Goal: Information Seeking & Learning: Learn about a topic

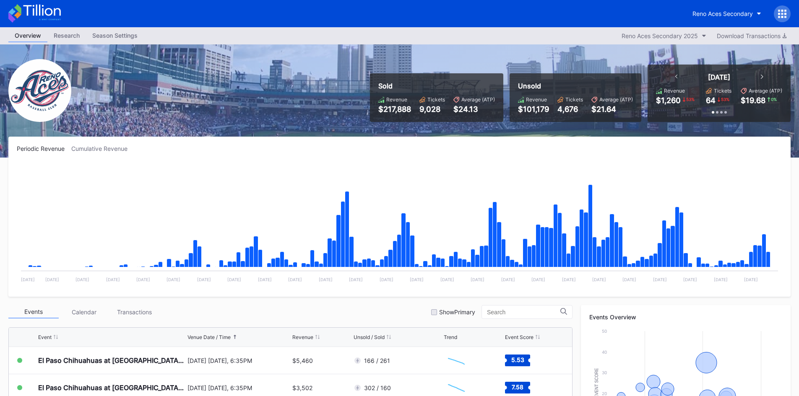
click at [38, 7] on icon at bounding box center [34, 13] width 52 height 18
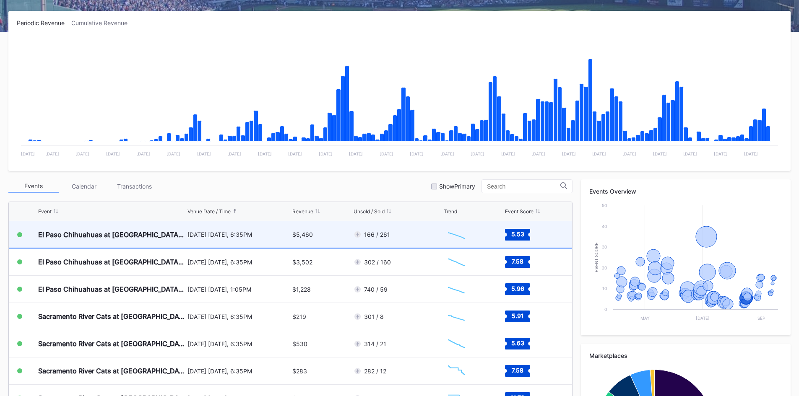
click at [404, 227] on div "166 / 261" at bounding box center [398, 235] width 89 height 26
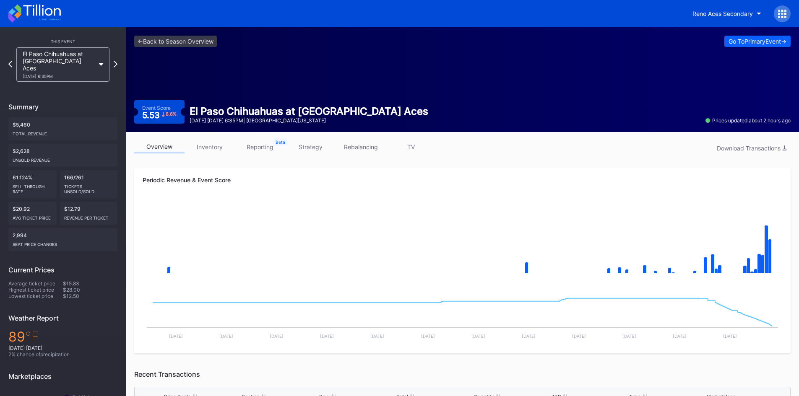
click at [57, 14] on icon at bounding box center [34, 13] width 52 height 18
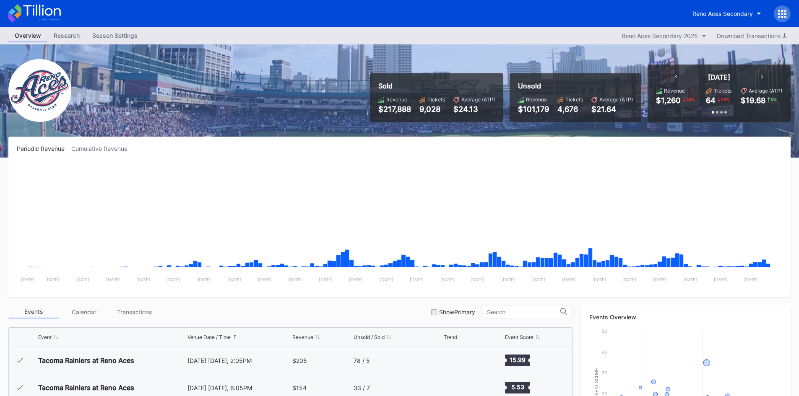
scroll to position [1663, 0]
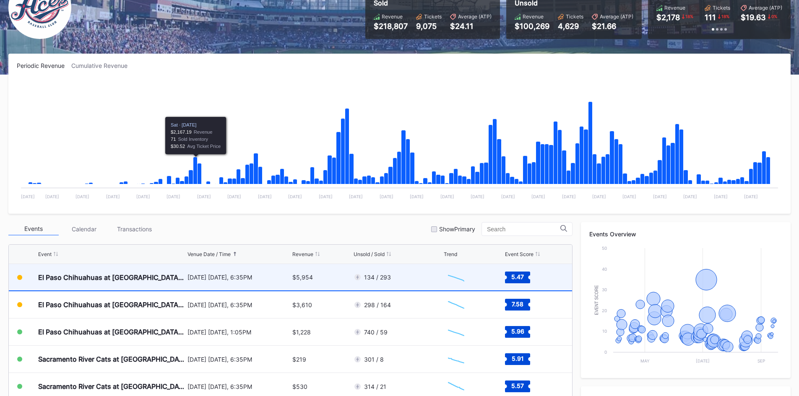
scroll to position [84, 0]
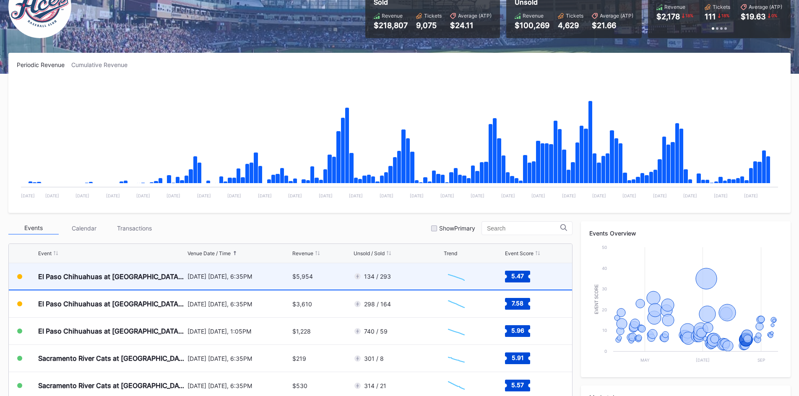
click at [339, 279] on div "$5,954" at bounding box center [321, 276] width 59 height 26
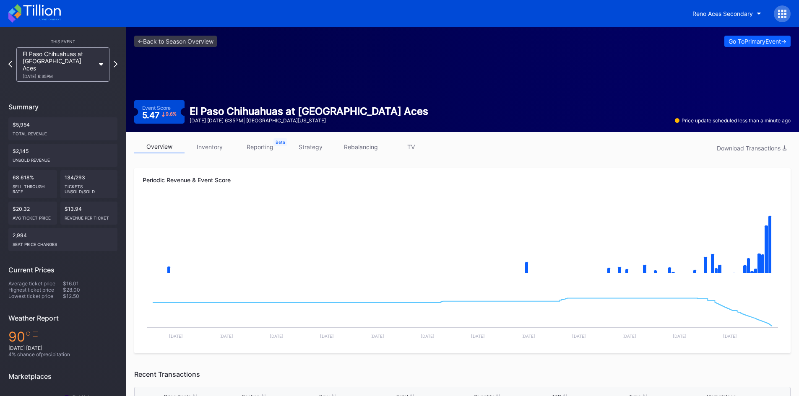
click at [216, 157] on div "overview inventory reporting strategy rebalancing TV Download Transactions" at bounding box center [462, 149] width 657 height 17
click at [214, 146] on link "inventory" at bounding box center [210, 147] width 50 height 13
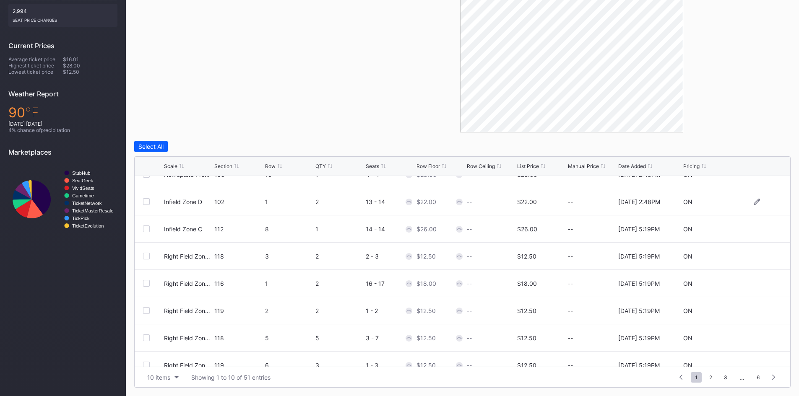
scroll to position [42, 0]
click at [529, 166] on div "List Price" at bounding box center [528, 166] width 22 height 6
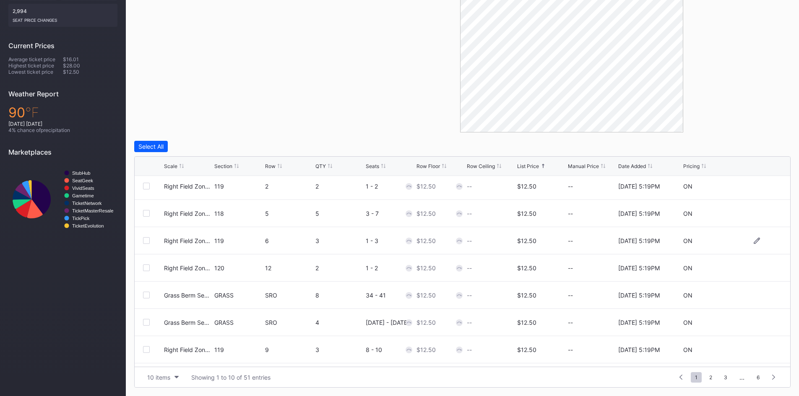
scroll to position [82, 0]
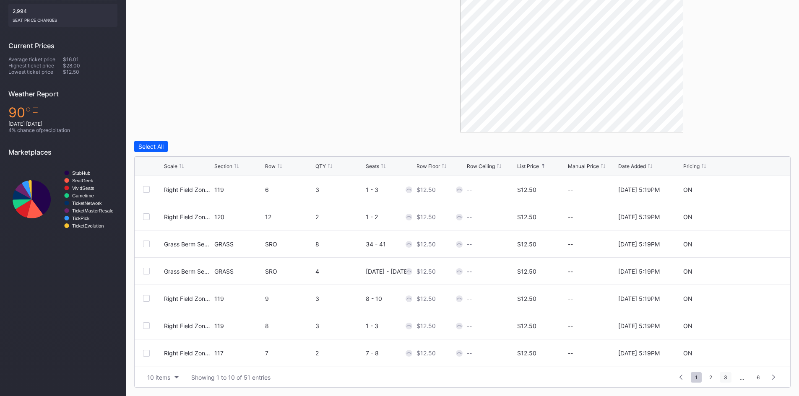
click at [729, 379] on span "3" at bounding box center [726, 378] width 12 height 10
click at [729, 379] on span "4" at bounding box center [726, 378] width 12 height 10
click at [743, 381] on span "5" at bounding box center [743, 378] width 11 height 10
click at [759, 380] on span "6" at bounding box center [758, 378] width 11 height 10
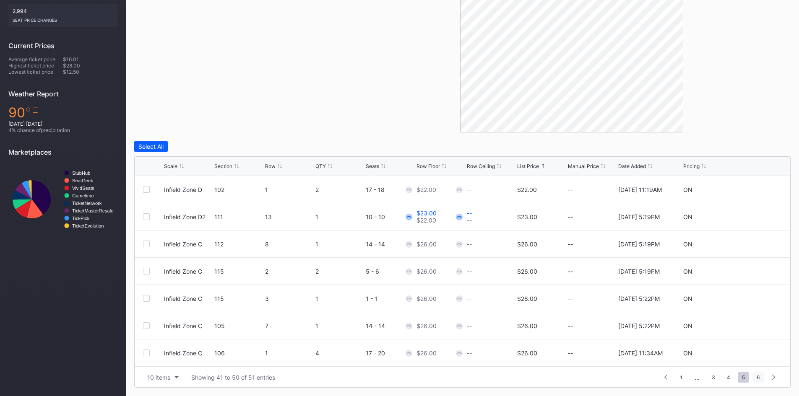
scroll to position [65, 0]
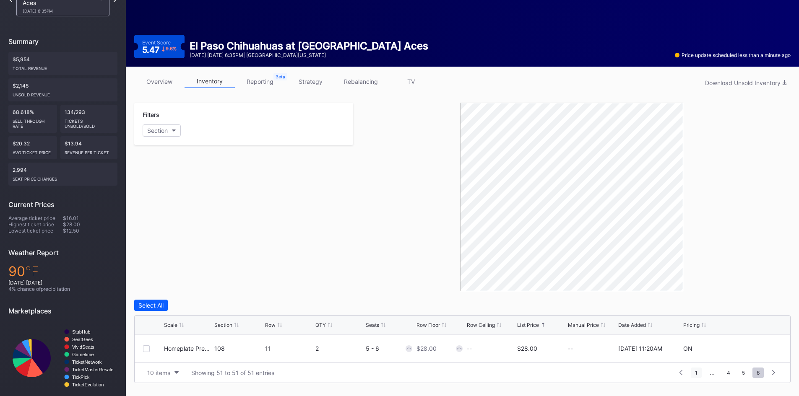
click at [698, 375] on span "1" at bounding box center [696, 373] width 11 height 10
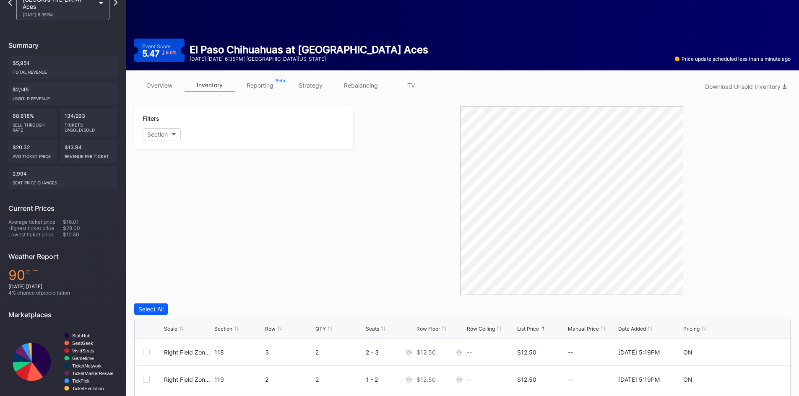
scroll to position [0, 0]
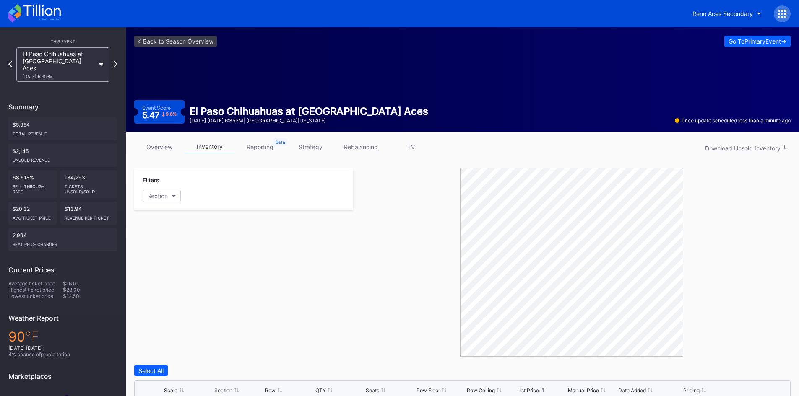
click at [167, 149] on link "overview" at bounding box center [159, 147] width 50 height 13
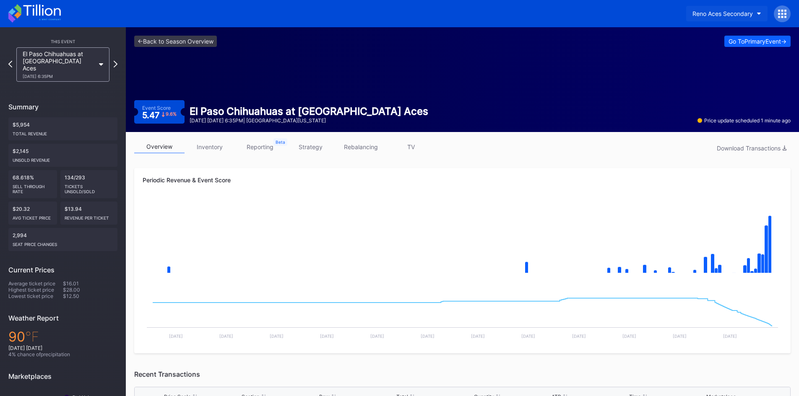
click at [727, 18] on button "Reno Aces Secondary" at bounding box center [726, 14] width 81 height 16
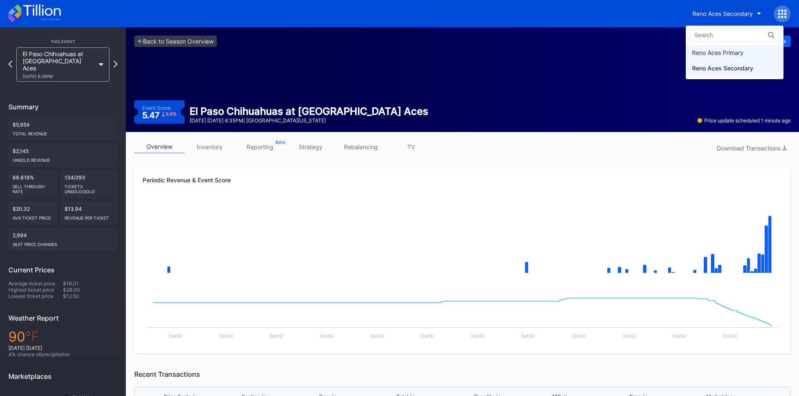
click at [728, 50] on div "Reno Aces Primary" at bounding box center [718, 52] width 52 height 7
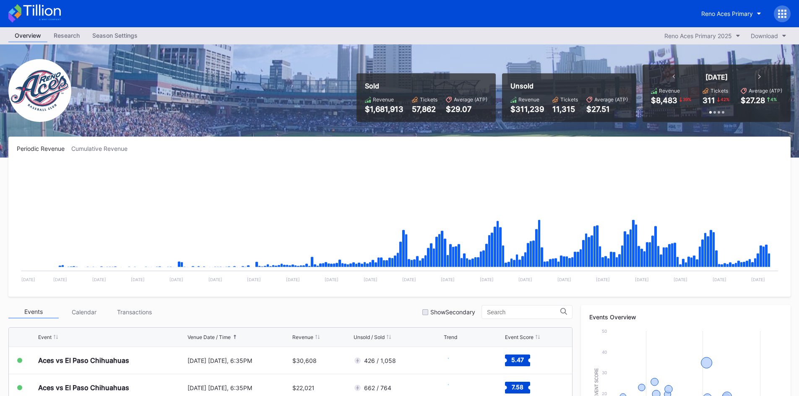
scroll to position [168, 0]
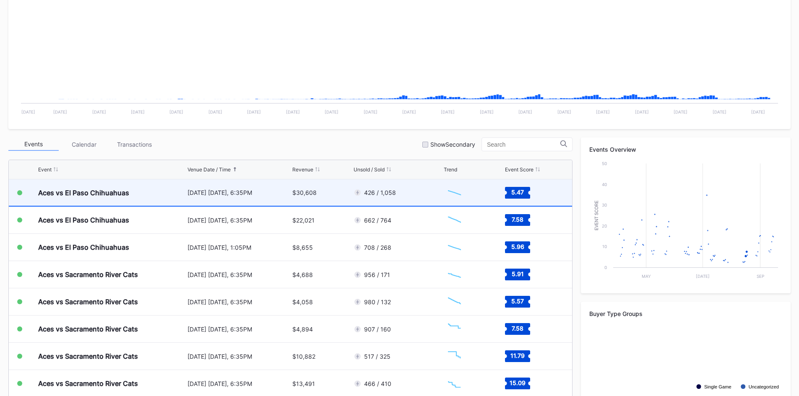
click at [257, 193] on div "[DATE] [DATE], 6:35PM" at bounding box center [239, 192] width 103 height 7
